Goal: Task Accomplishment & Management: Manage account settings

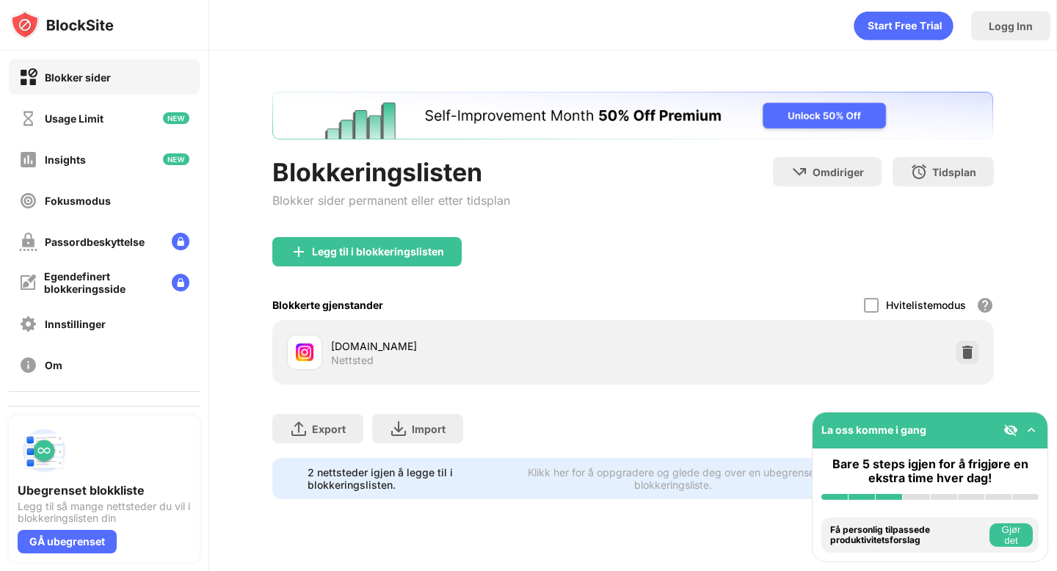
click at [625, 193] on div "Blokkeringslisten Blokker sider permanent eller etter tidsplan Omdiriger Klikk …" at bounding box center [632, 197] width 721 height 80
click at [971, 353] on img at bounding box center [967, 352] width 15 height 15
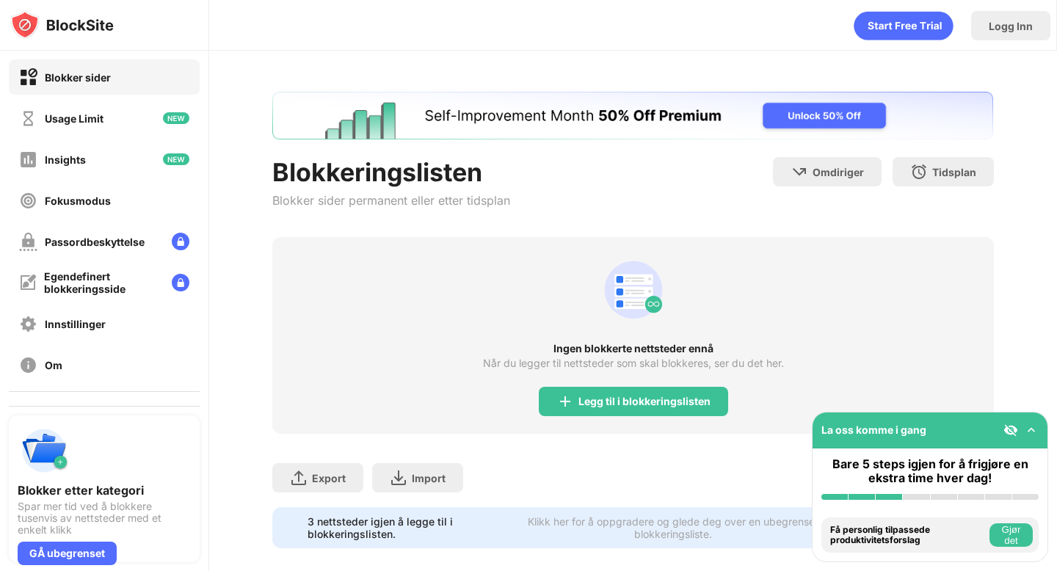
click at [596, 245] on div "Ingen blokkerte nettsteder ennå Når du legger til nettsteder som skal blokkeres…" at bounding box center [632, 335] width 721 height 197
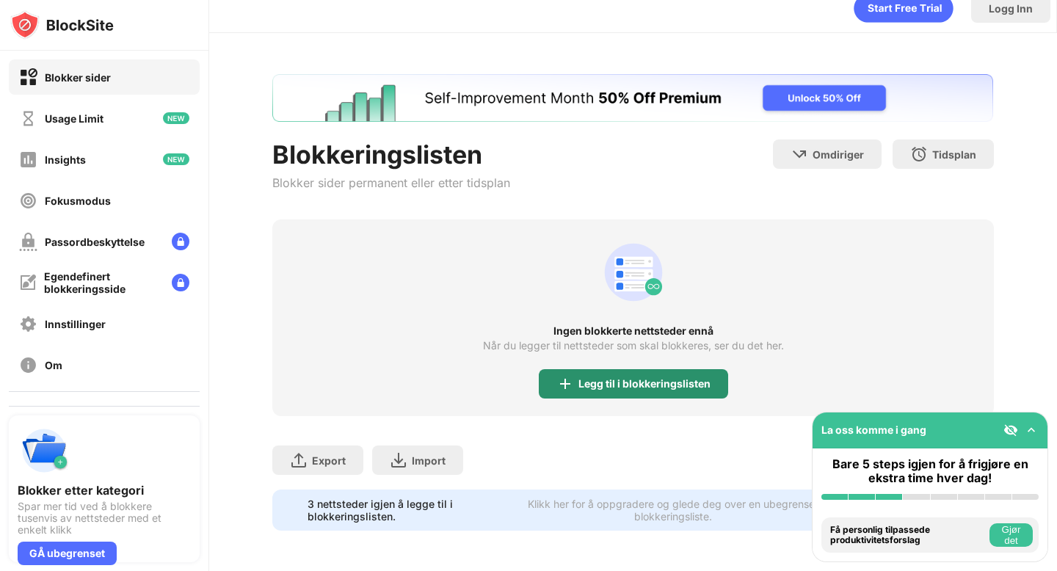
click at [628, 384] on div "Legg til i blokkeringslisten" at bounding box center [645, 384] width 132 height 12
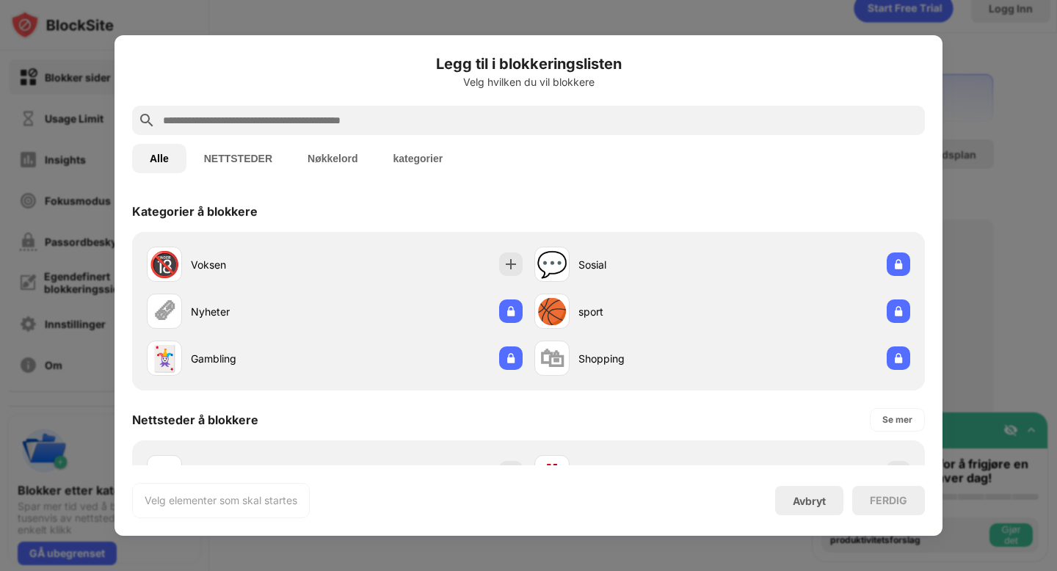
click at [487, 123] on input "text" at bounding box center [541, 121] width 758 height 18
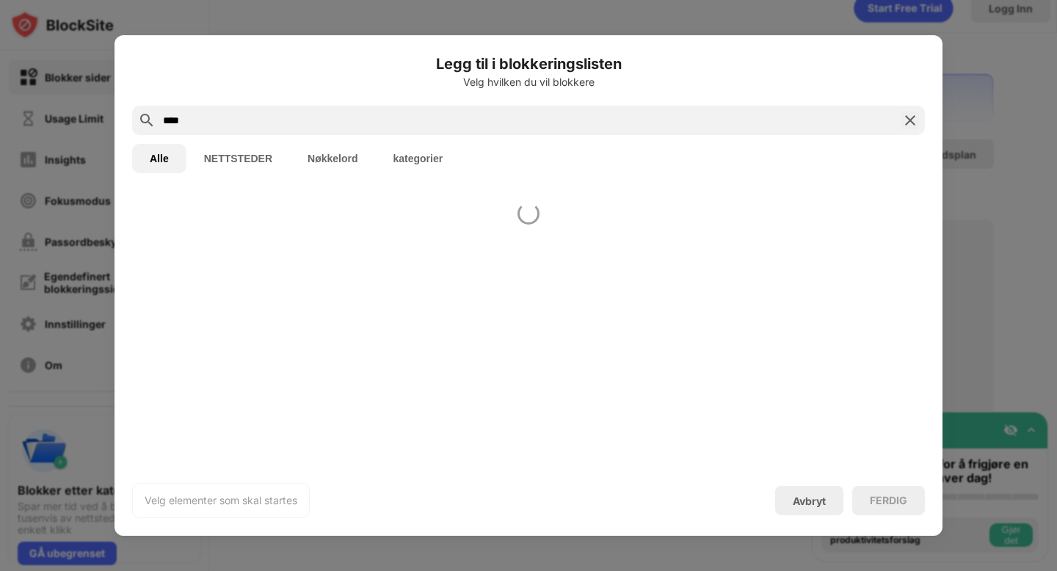
type input "*****"
